Goal: Information Seeking & Learning: Find specific fact

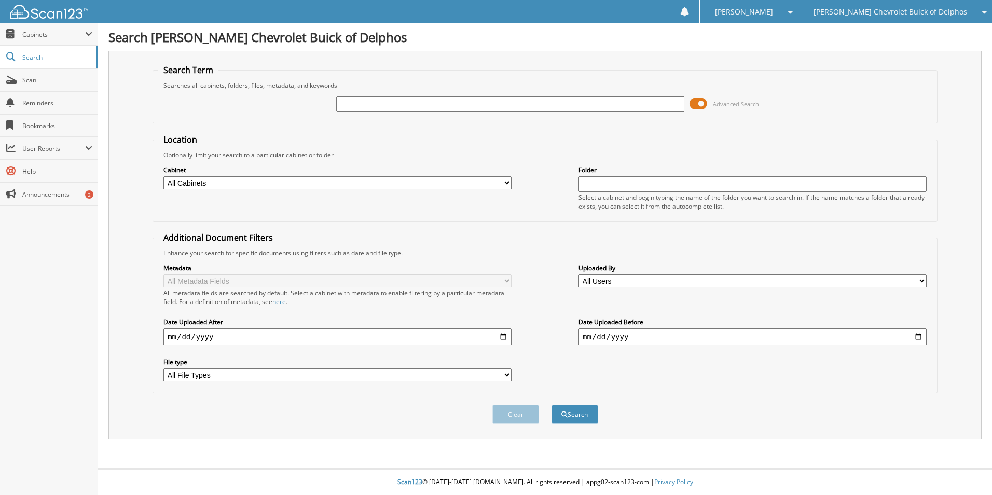
click at [348, 103] on input "text" at bounding box center [510, 104] width 348 height 16
type input "6021828"
click at [551, 405] on button "Search" at bounding box center [574, 414] width 47 height 19
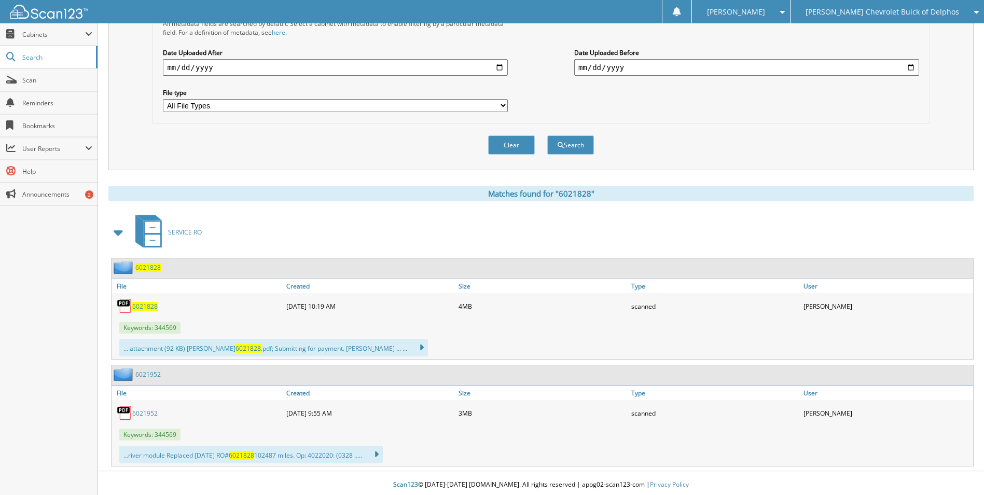
scroll to position [272, 0]
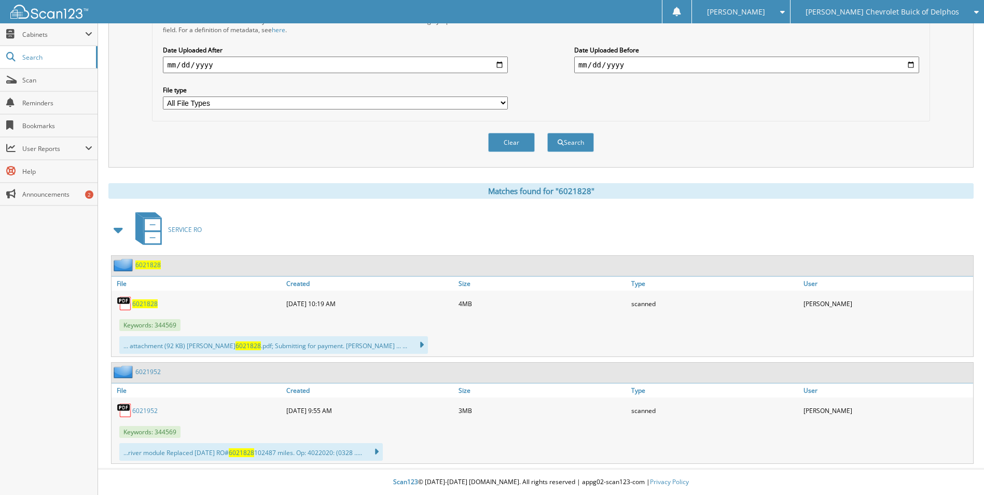
click at [143, 265] on span "6021828" at bounding box center [147, 264] width 25 height 9
